Goal: Task Accomplishment & Management: Manage account settings

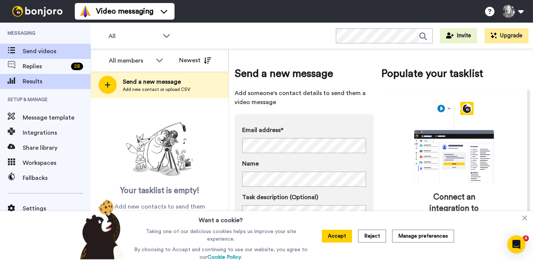
click at [26, 82] on span "Results" at bounding box center [57, 81] width 68 height 9
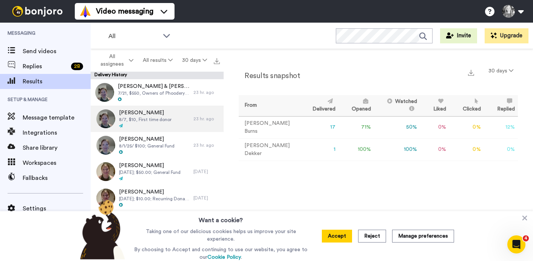
scroll to position [6, 0]
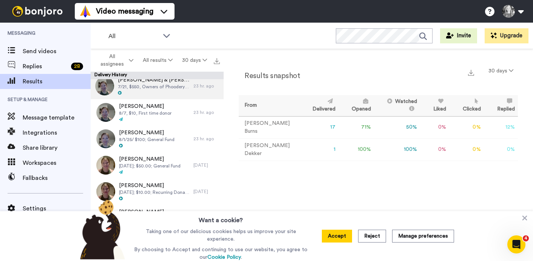
click at [142, 91] on div at bounding box center [154, 93] width 72 height 5
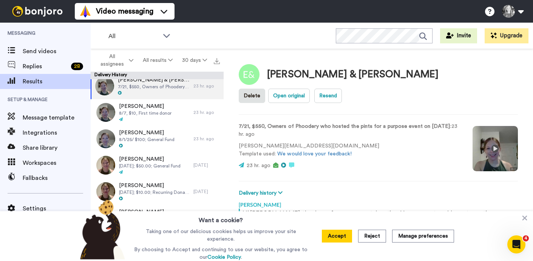
click at [494, 128] on video at bounding box center [495, 148] width 45 height 45
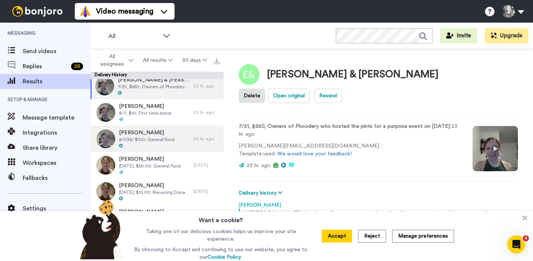
click at [155, 133] on span "Ethan McCoy" at bounding box center [147, 133] width 56 height 8
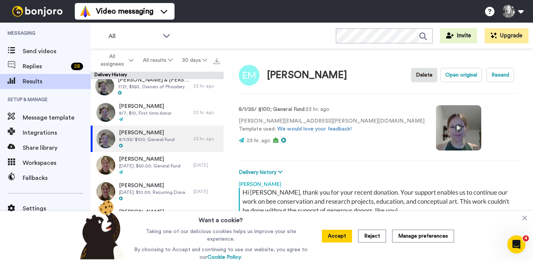
click at [436, 126] on video at bounding box center [458, 127] width 45 height 45
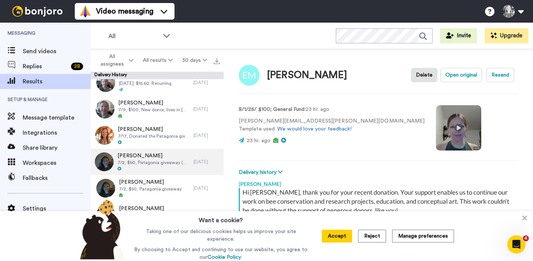
scroll to position [220, 0]
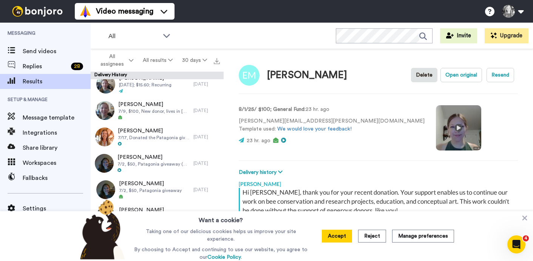
click at [436, 130] on video at bounding box center [458, 127] width 45 height 45
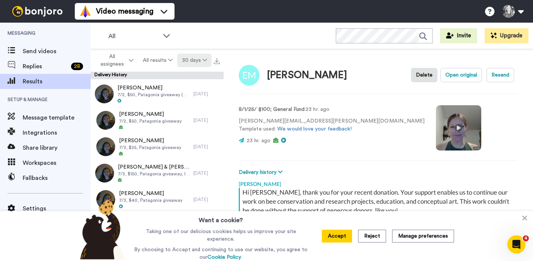
scroll to position [289, 0]
click at [195, 60] on button "30 days" at bounding box center [194, 61] width 34 height 14
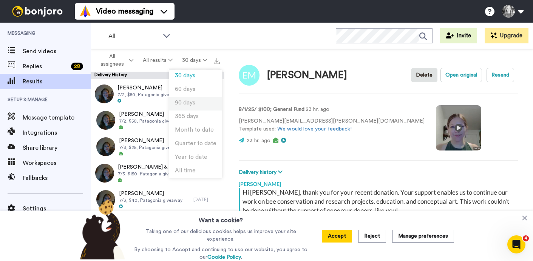
click at [184, 104] on span "90 days" at bounding box center [185, 103] width 20 height 6
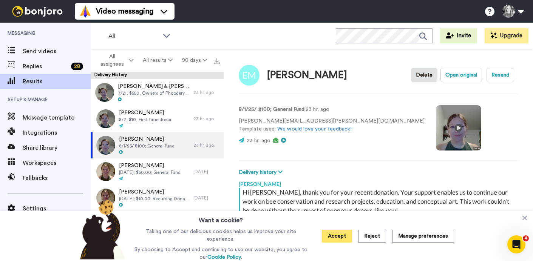
click at [328, 236] on button "Accept" at bounding box center [337, 236] width 30 height 13
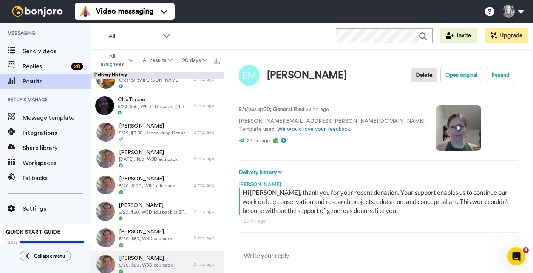
scroll to position [1230, 0]
click at [129, 261] on span "5/20, $50, WBD edu pack" at bounding box center [146, 265] width 54 height 6
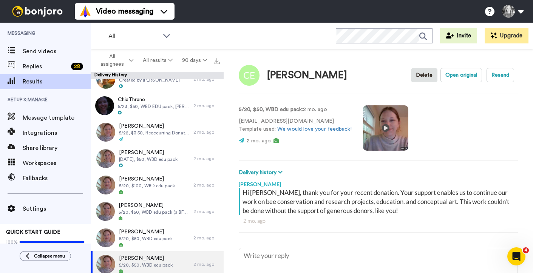
scroll to position [1230, 0]
click at [455, 75] on button "Open original" at bounding box center [462, 75] width 42 height 14
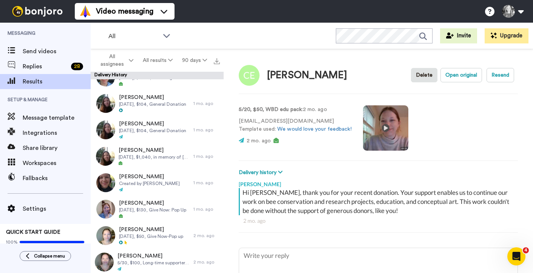
scroll to position [942, 0]
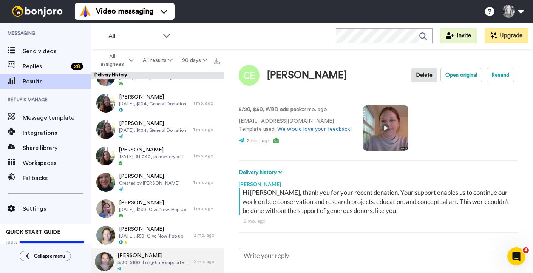
click at [140, 261] on span "5/30, $100, Long-time supporter, is helping us with development/fundraising. Im…" at bounding box center [154, 263] width 72 height 6
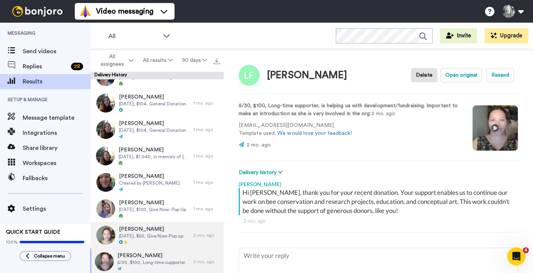
click at [155, 233] on span "Billy Crawford" at bounding box center [151, 230] width 64 height 8
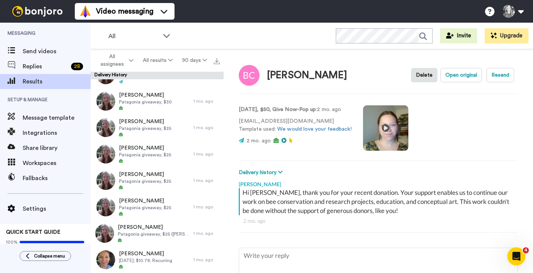
scroll to position [736, 0]
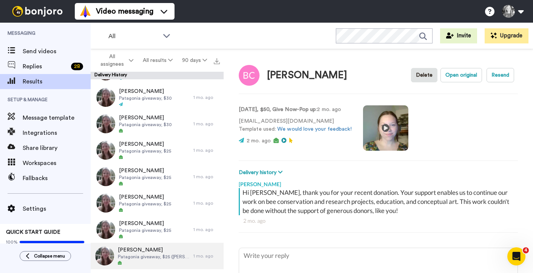
click at [147, 252] on span "Danielle Falkenstein" at bounding box center [154, 250] width 72 height 8
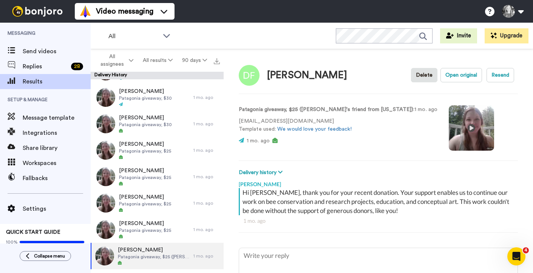
click at [449, 125] on video at bounding box center [471, 127] width 45 height 45
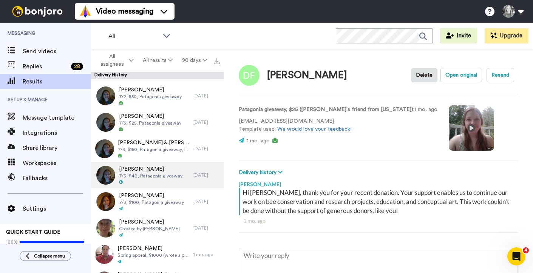
scroll to position [314, 0]
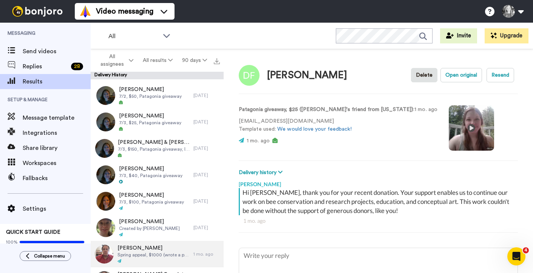
click at [151, 252] on span "Spring appeal, $1000 (wrote a personal note "looks like you are working on some…" at bounding box center [154, 255] width 72 height 6
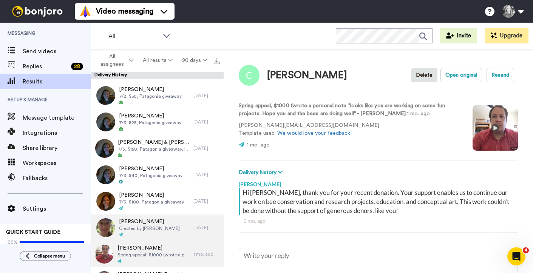
click at [165, 227] on span "Created by Bridget Burns" at bounding box center [149, 229] width 61 height 6
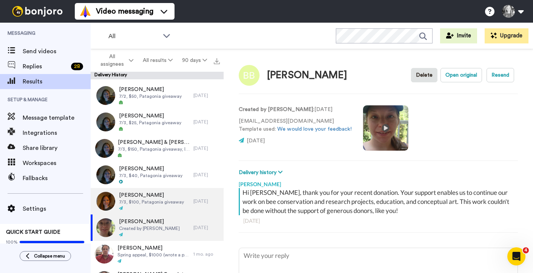
click at [164, 204] on span "7/3, $100, Patagonia giveaway" at bounding box center [151, 202] width 65 height 6
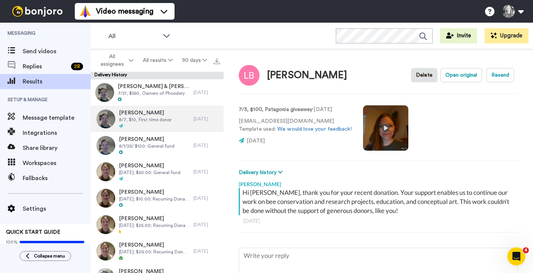
type textarea "x"
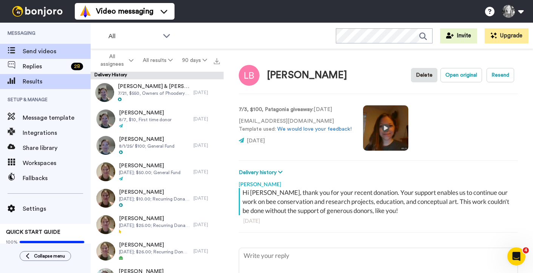
click at [50, 52] on span "Send videos" at bounding box center [57, 51] width 68 height 9
